Goal: Task Accomplishment & Management: Use online tool/utility

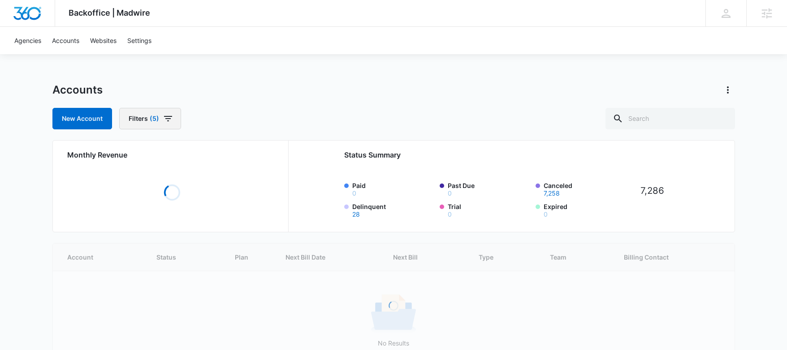
click at [167, 115] on icon "button" at bounding box center [168, 118] width 11 height 11
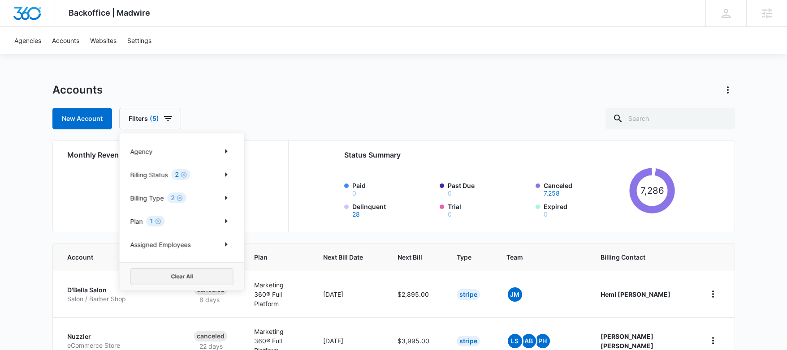
click at [161, 276] on button "Clear All" at bounding box center [181, 276] width 103 height 17
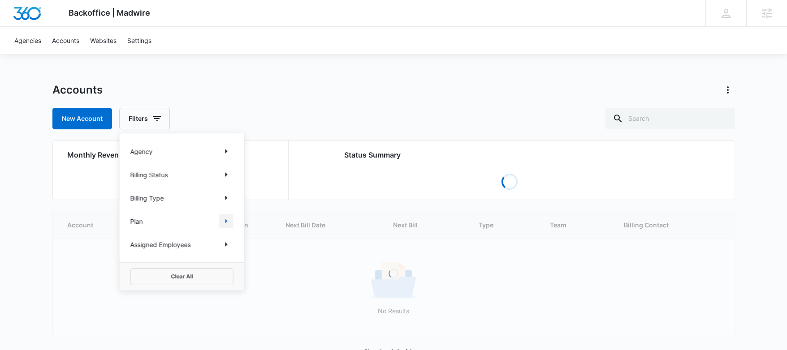
click at [230, 221] on icon "Show Plan filters" at bounding box center [226, 221] width 11 height 11
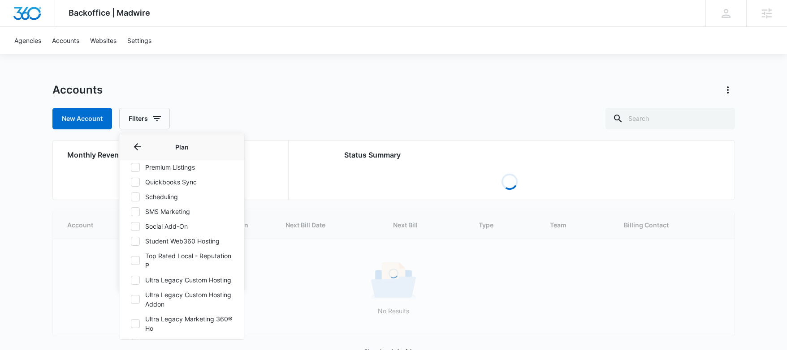
scroll to position [441, 0]
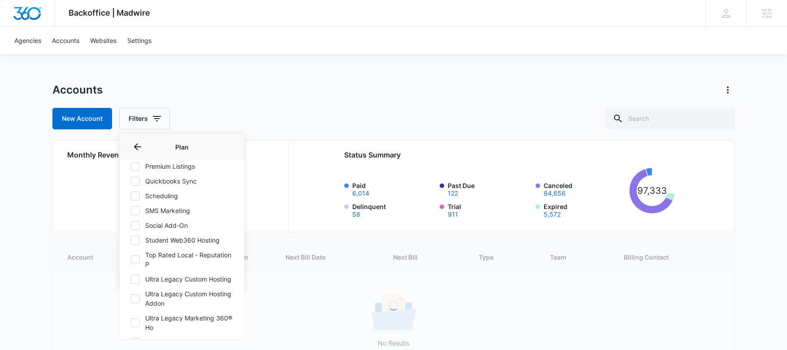
click at [168, 224] on label "Social Add-On" at bounding box center [181, 225] width 103 height 9
click at [131, 225] on input "Social Add-On" at bounding box center [130, 225] width 0 height 0
checkbox input "true"
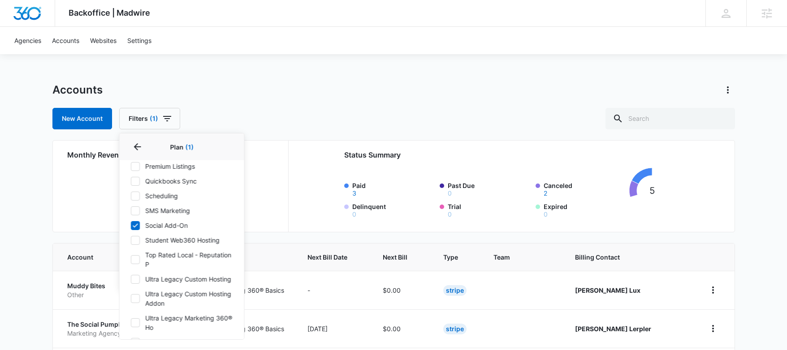
click at [307, 102] on div "Accounts New Account Filters (1) Agency Billing Status Billing Type Plan 1 Plan…" at bounding box center [393, 106] width 682 height 47
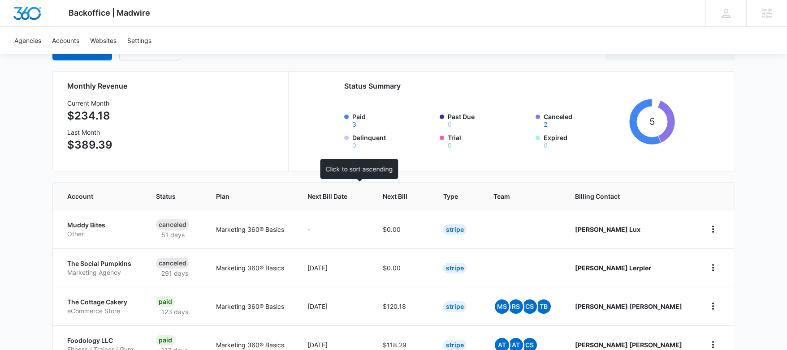
scroll to position [163, 0]
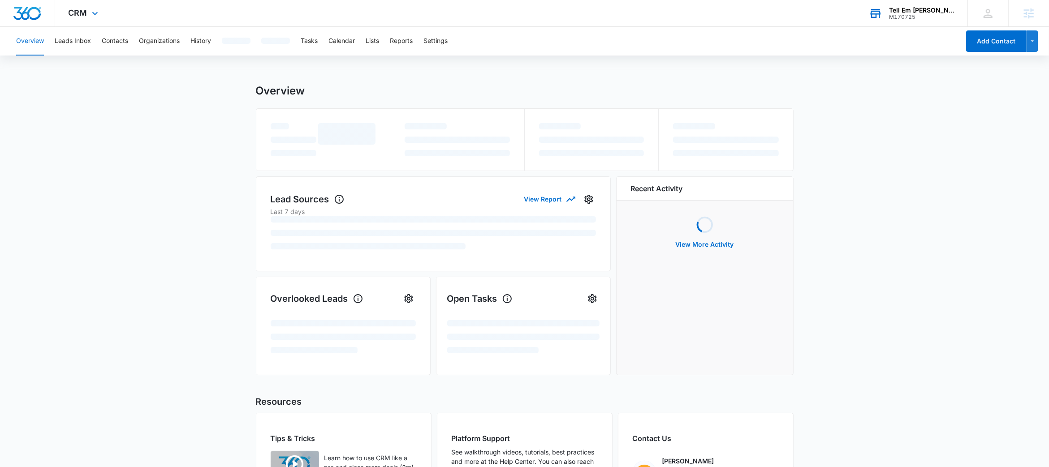
click at [912, 18] on div "M170725" at bounding box center [921, 17] width 65 height 6
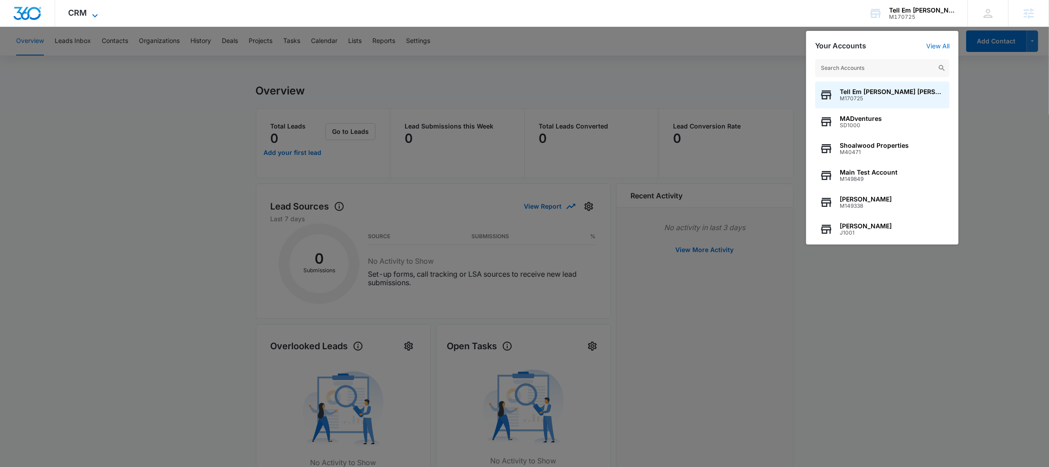
click at [82, 11] on span "CRM" at bounding box center [78, 12] width 19 height 9
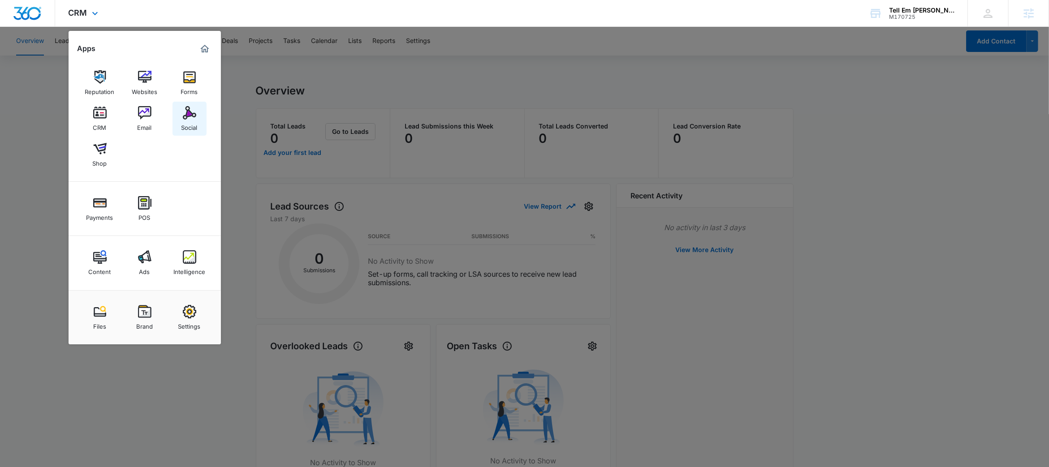
click at [185, 114] on img at bounding box center [189, 112] width 13 height 13
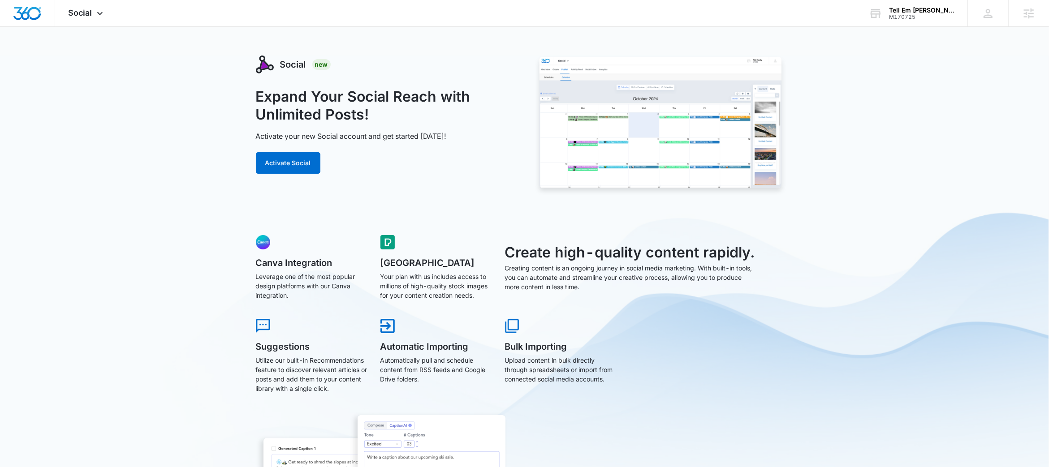
click at [344, 99] on h1 "Expand Your Social Reach with Unlimited Posts!" at bounding box center [385, 106] width 259 height 36
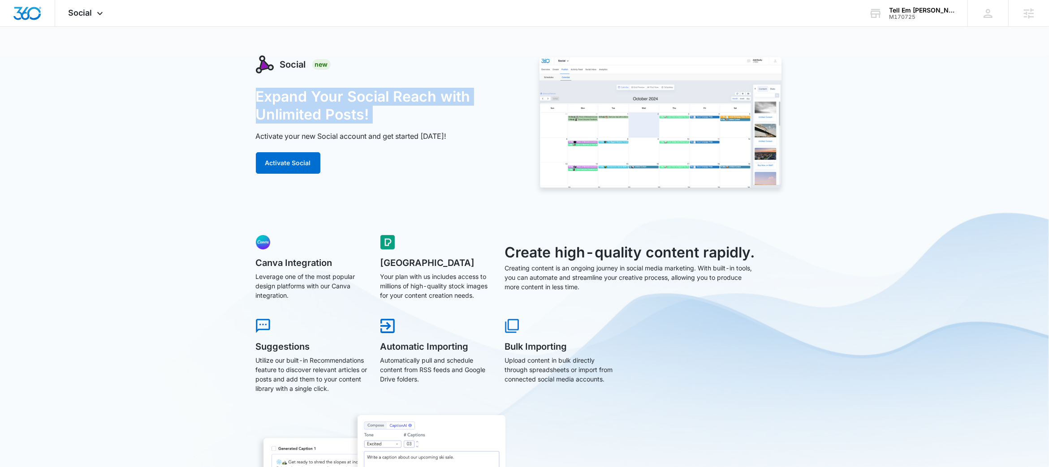
click at [344, 99] on h1 "Expand Your Social Reach with Unlimited Posts!" at bounding box center [385, 106] width 259 height 36
copy h1 "Expand Your Social Reach with Unlimited Posts!"
click at [331, 112] on h1 "Expand Your Social Reach with Unlimited Posts!" at bounding box center [385, 106] width 259 height 36
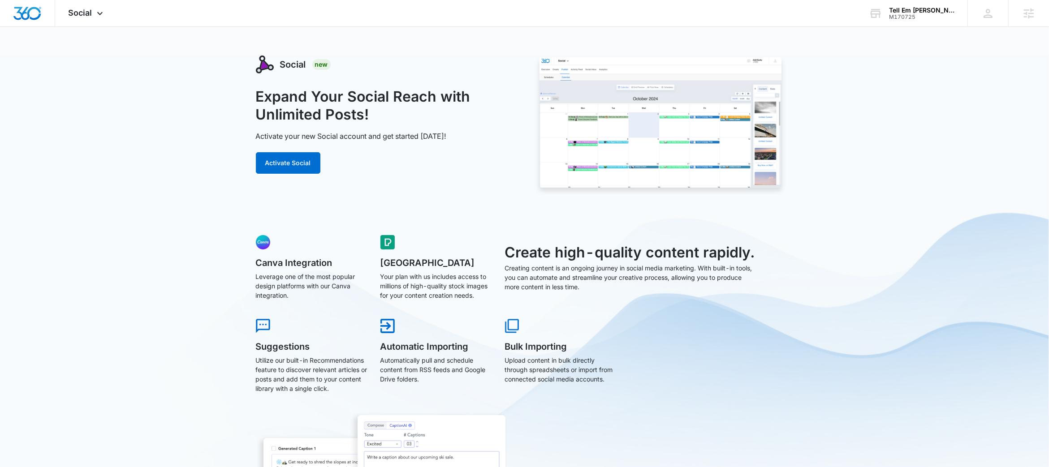
click at [344, 134] on p "Activate your new Social account and get started today!" at bounding box center [351, 136] width 191 height 11
copy p "Activate your new Social account and get started today!"
click at [659, 295] on div "Create high-quality content rapidly. Creating content is an ongoing journey in …" at bounding box center [631, 269] width 252 height 69
